Goal: Information Seeking & Learning: Learn about a topic

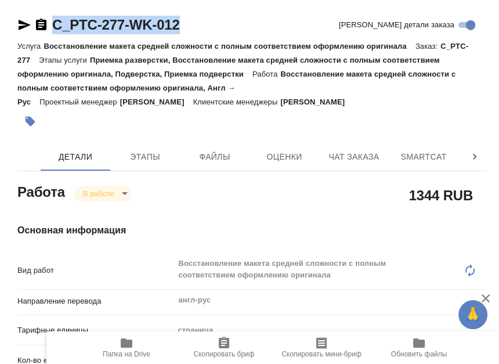
drag, startPoint x: 52, startPoint y: 35, endPoint x: 194, endPoint y: 21, distance: 143.4
click at [194, 21] on div "C_PTC-277-WK-012 Кратко детали заказа" at bounding box center [251, 27] width 469 height 23
copy link "C_PTC-277-WK-012"
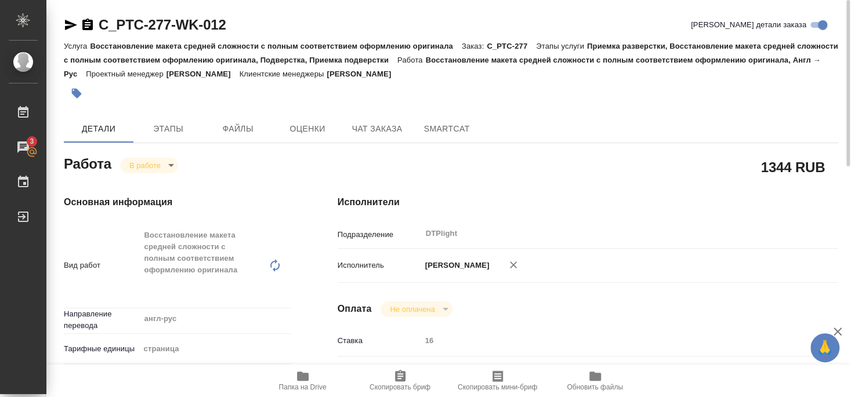
click at [102, 44] on p "Восстановление макета средней сложности с полным соответствием оформлению ориги…" at bounding box center [275, 46] width 371 height 9
drag, startPoint x: 105, startPoint y: 32, endPoint x: 243, endPoint y: 23, distance: 137.8
click at [243, 23] on div "C_PTC-277-WK-012 Кратко детали заказа" at bounding box center [451, 25] width 775 height 19
copy link "C_PTC-277-WK-012"
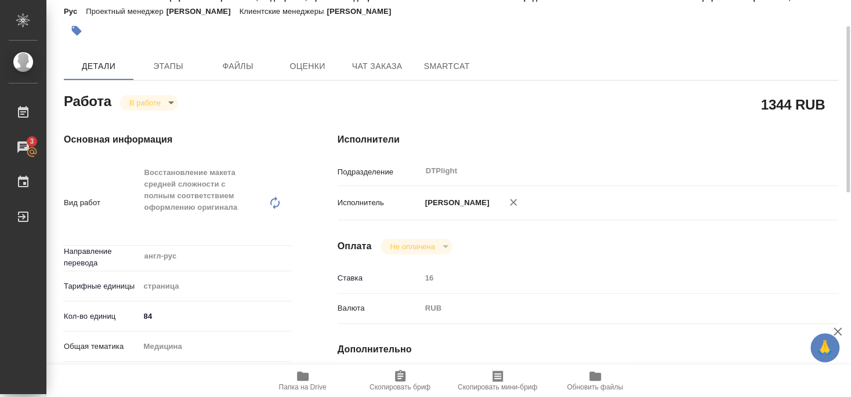
scroll to position [188, 0]
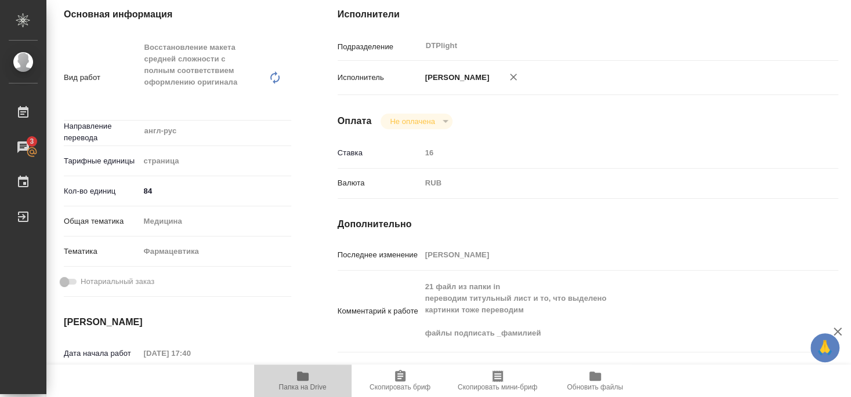
click at [303, 381] on icon "button" at bounding box center [303, 377] width 14 height 14
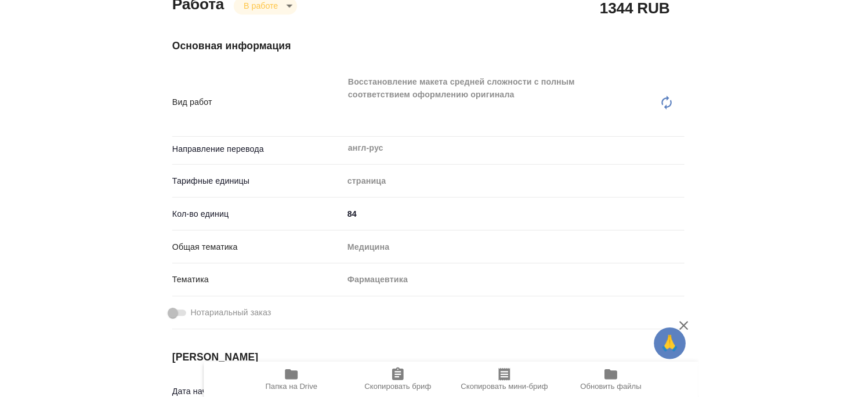
scroll to position [174, 0]
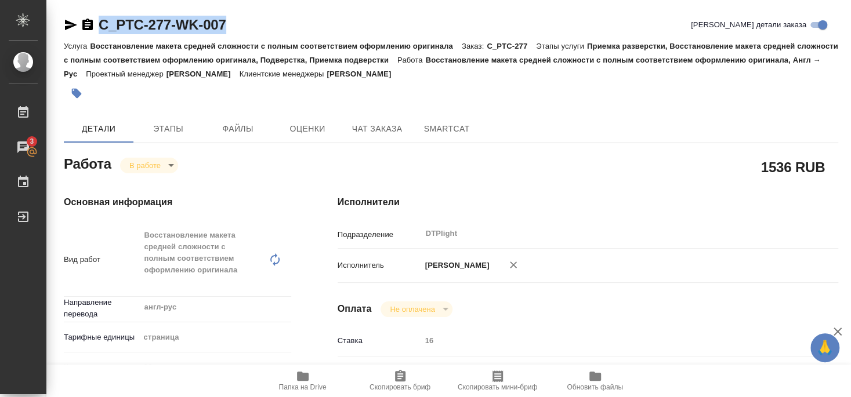
drag, startPoint x: 111, startPoint y: 35, endPoint x: 225, endPoint y: 32, distance: 113.7
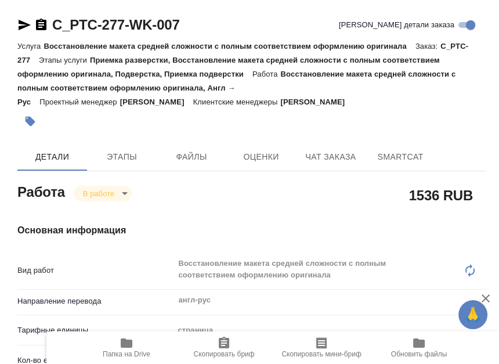
click at [230, 184] on div "1536 RUB" at bounding box center [337, 194] width 297 height 29
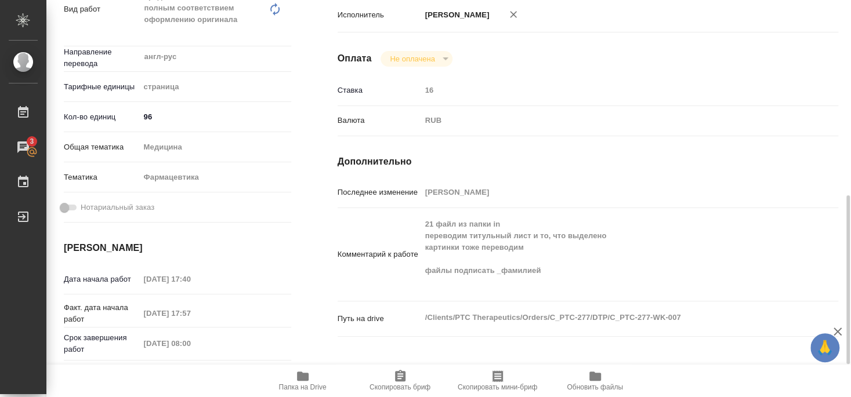
scroll to position [376, 0]
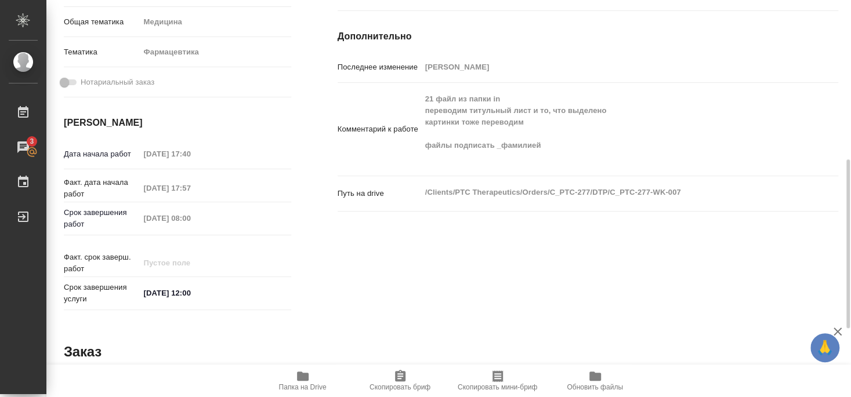
click at [305, 380] on icon "button" at bounding box center [303, 376] width 12 height 9
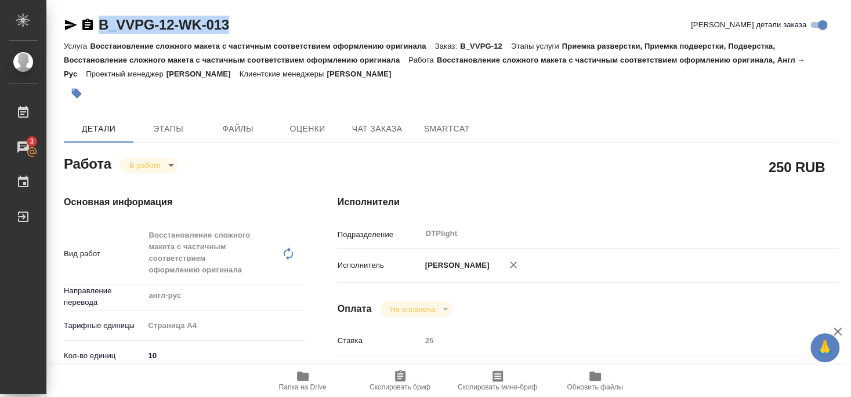
drag, startPoint x: 166, startPoint y: 29, endPoint x: 248, endPoint y: 24, distance: 82.0
click at [248, 23] on div "B_VVPG-12-WK-013 Кратко детали заказа" at bounding box center [451, 27] width 775 height 23
copy link "B_VVPG-12-WK-013"
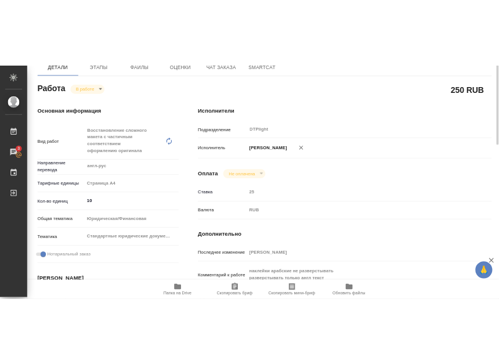
scroll to position [188, 0]
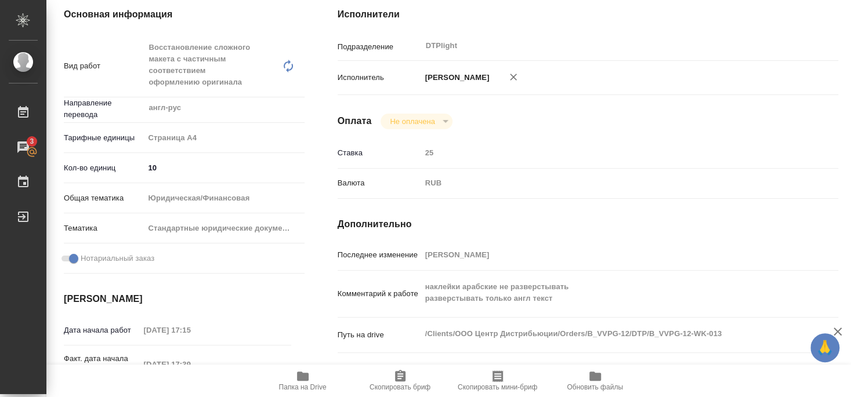
click at [320, 388] on span "Папка на Drive" at bounding box center [303, 387] width 48 height 8
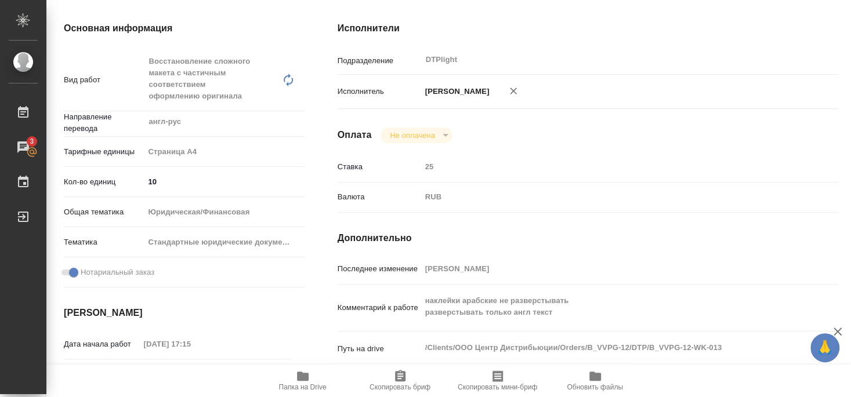
scroll to position [174, 0]
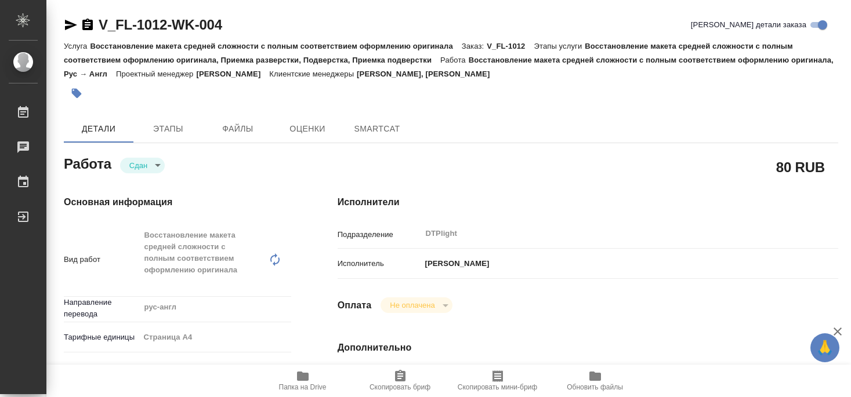
type textarea "x"
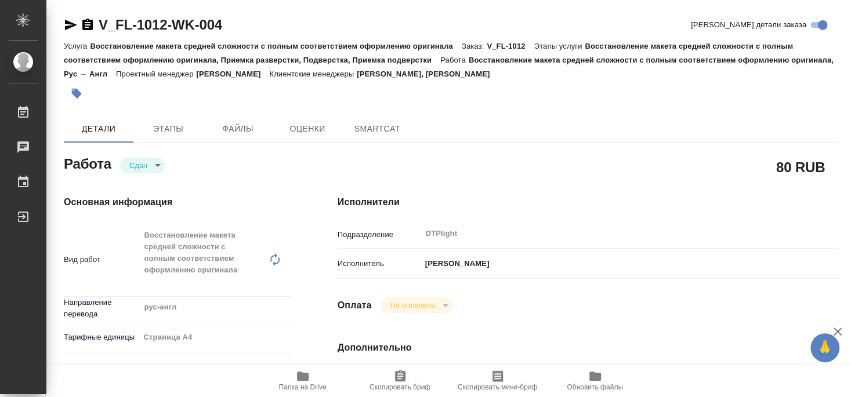
type textarea "x"
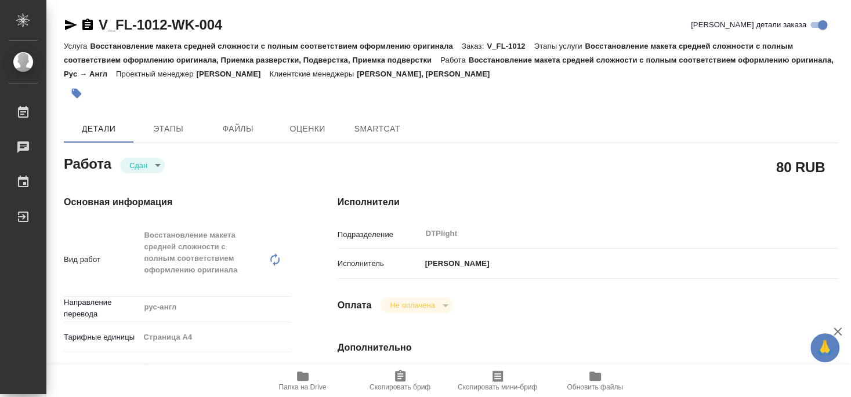
type textarea "x"
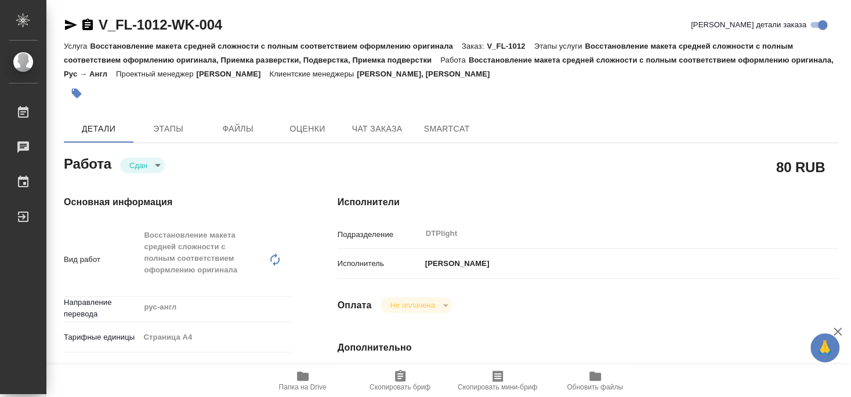
type textarea "x"
